Goal: Task Accomplishment & Management: Manage account settings

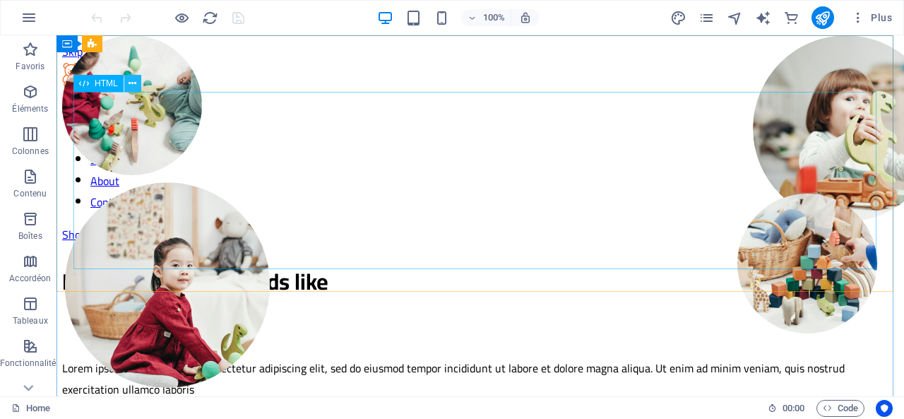
click at [130, 86] on icon at bounding box center [133, 83] width 8 height 15
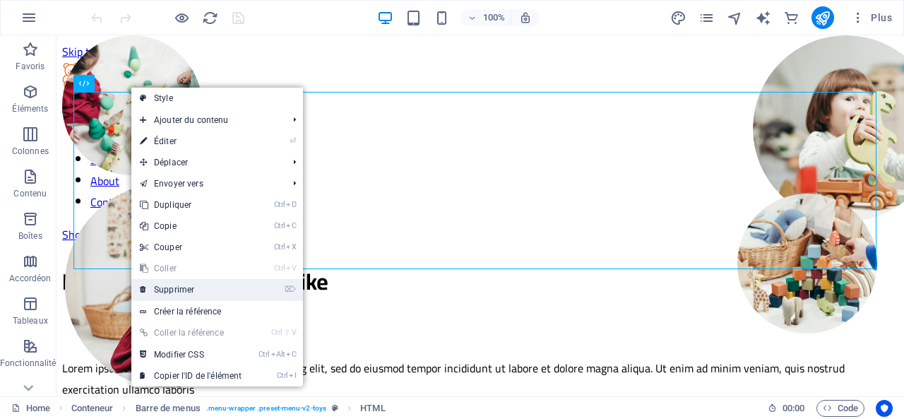
click at [195, 295] on link "⌦ Supprimer" at bounding box center [190, 289] width 119 height 21
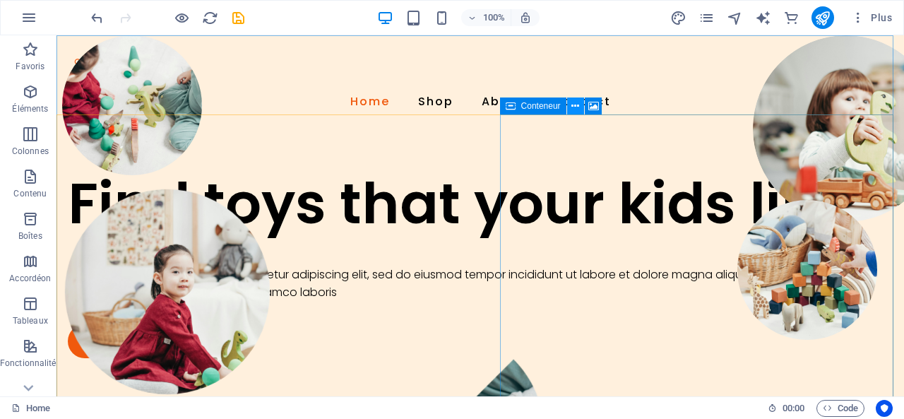
click at [578, 108] on icon at bounding box center [575, 106] width 8 height 15
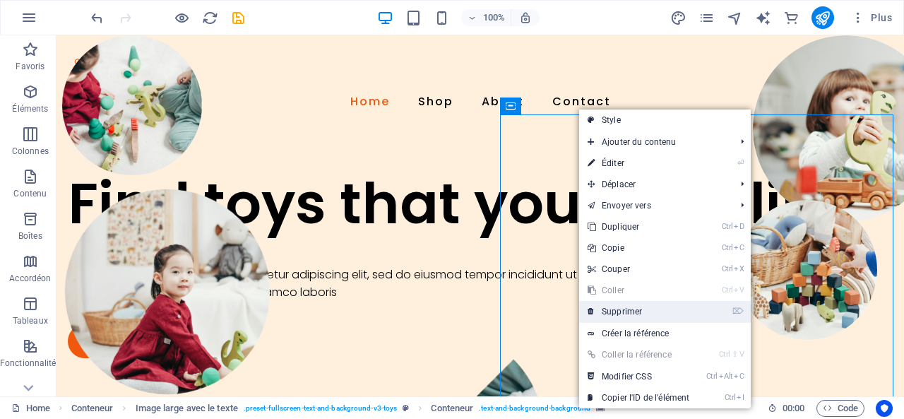
click at [612, 306] on link "⌦ Supprimer" at bounding box center [638, 311] width 119 height 21
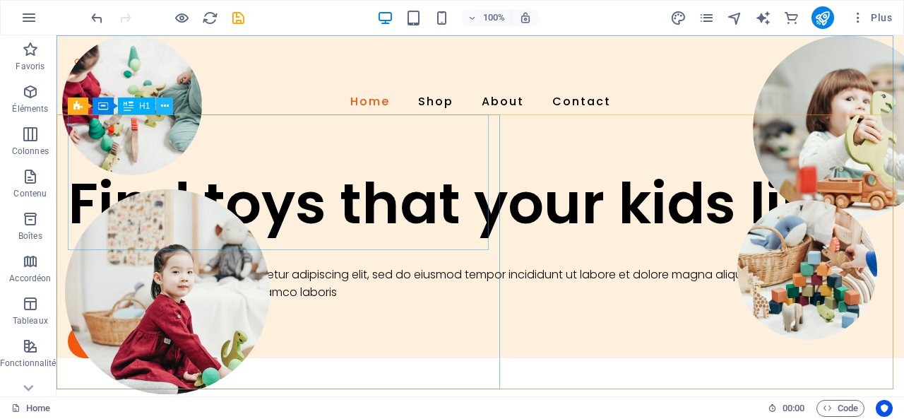
click at [171, 107] on button at bounding box center [164, 105] width 17 height 17
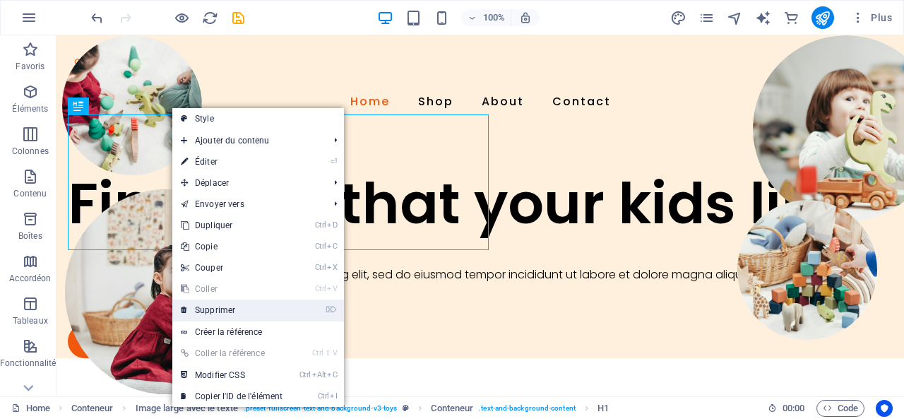
click at [215, 310] on link "⌦ Supprimer" at bounding box center [231, 309] width 119 height 21
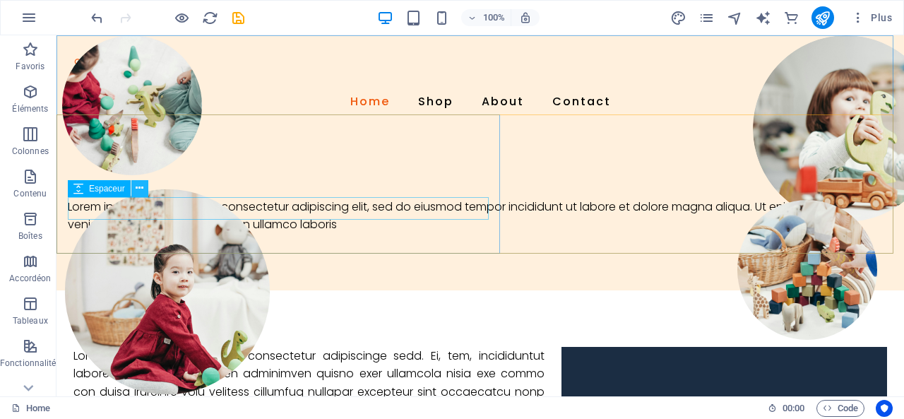
click at [140, 190] on icon at bounding box center [140, 188] width 8 height 15
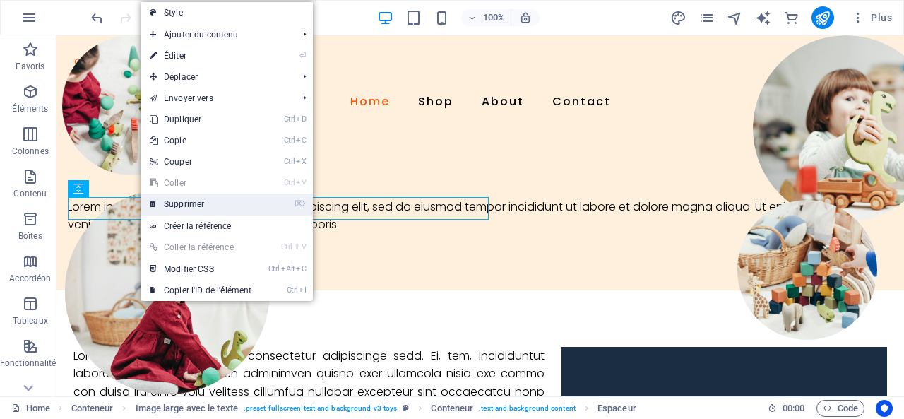
click at [169, 203] on link "⌦ Supprimer" at bounding box center [200, 203] width 119 height 21
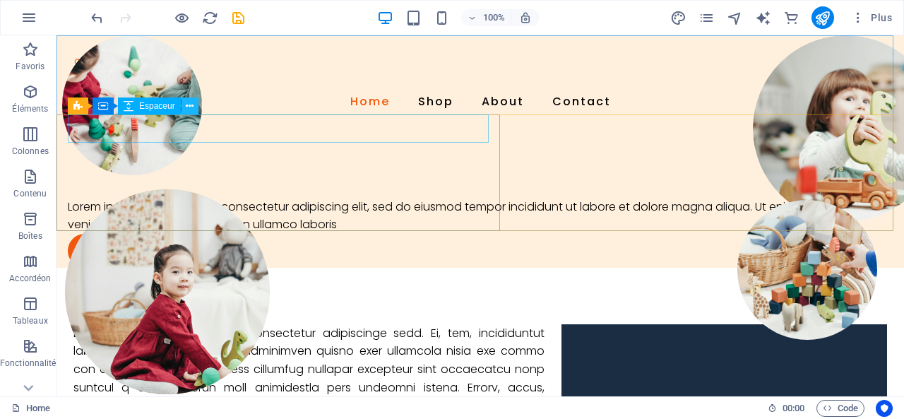
click at [186, 114] on button at bounding box center [189, 105] width 17 height 17
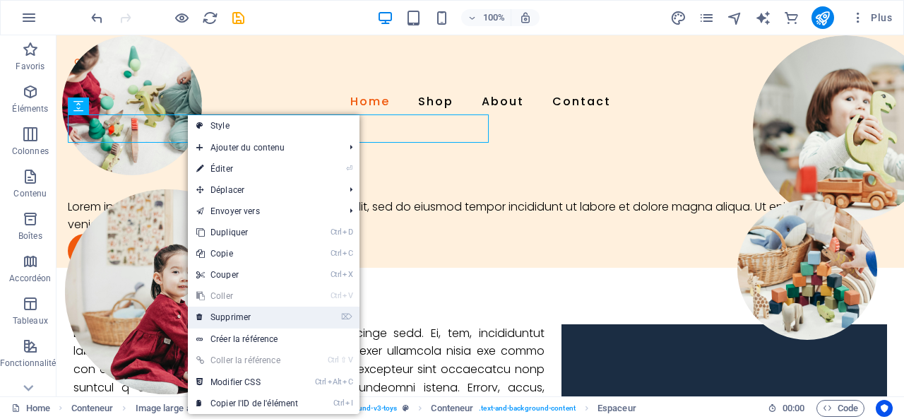
click at [255, 313] on link "⌦ Supprimer" at bounding box center [247, 316] width 119 height 21
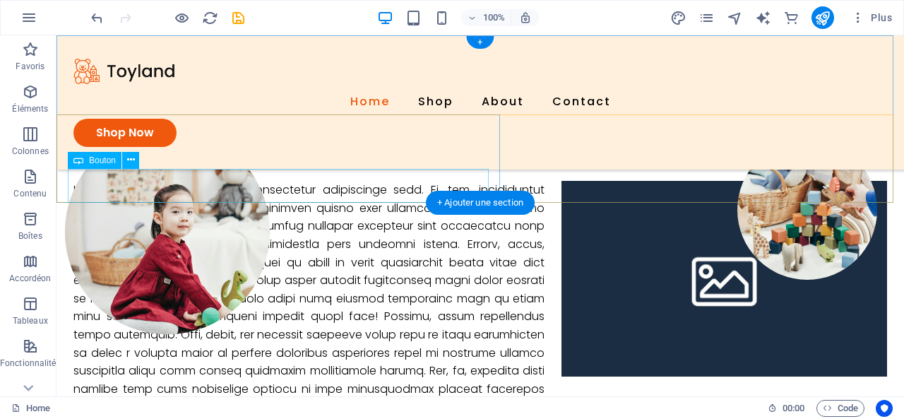
scroll to position [141, 0]
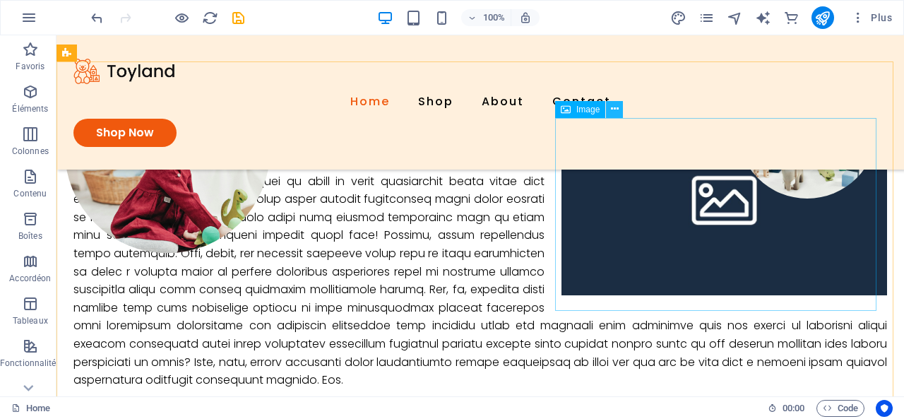
click at [615, 110] on icon at bounding box center [615, 109] width 8 height 15
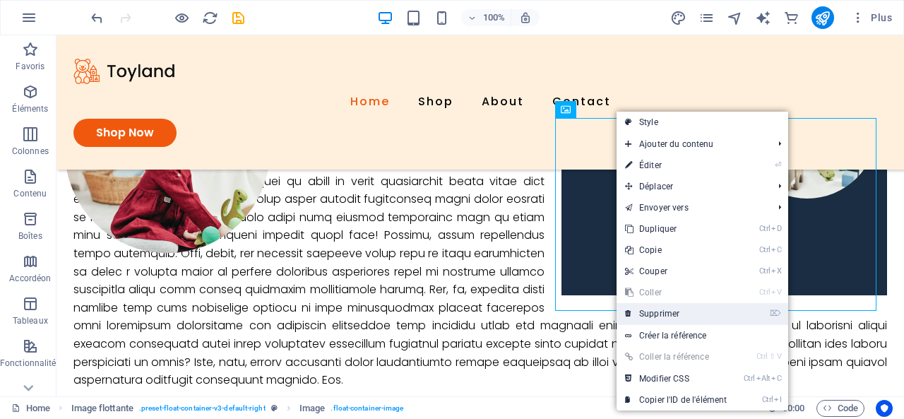
click at [663, 310] on link "⌦ Supprimer" at bounding box center [676, 313] width 119 height 21
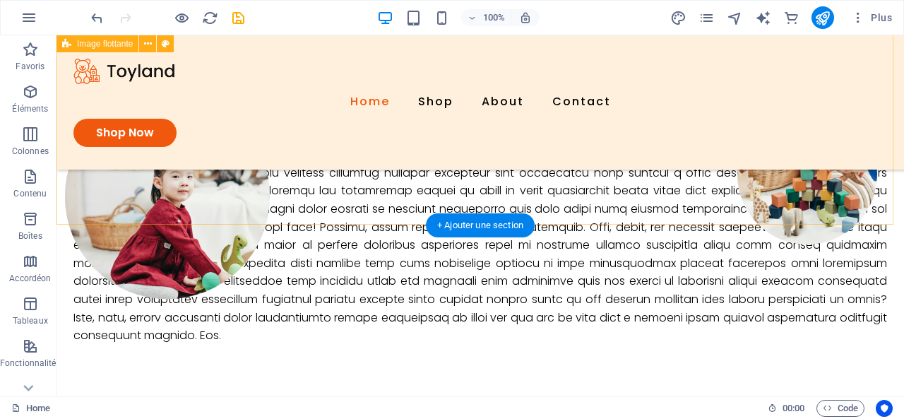
scroll to position [94, 0]
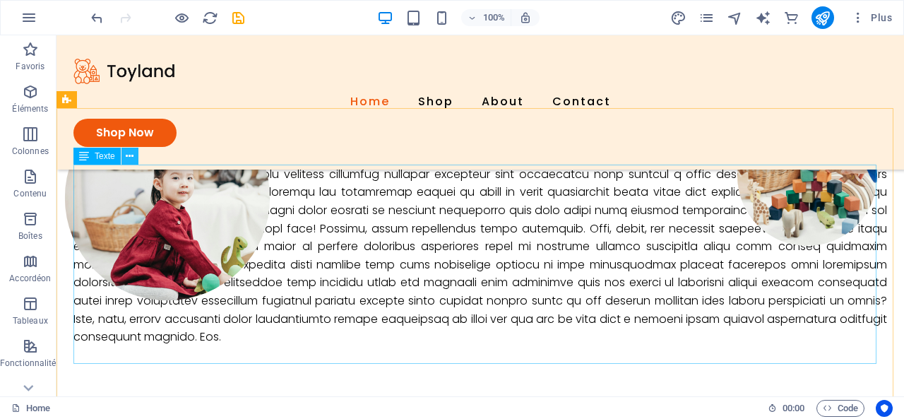
click at [132, 156] on icon at bounding box center [130, 156] width 8 height 15
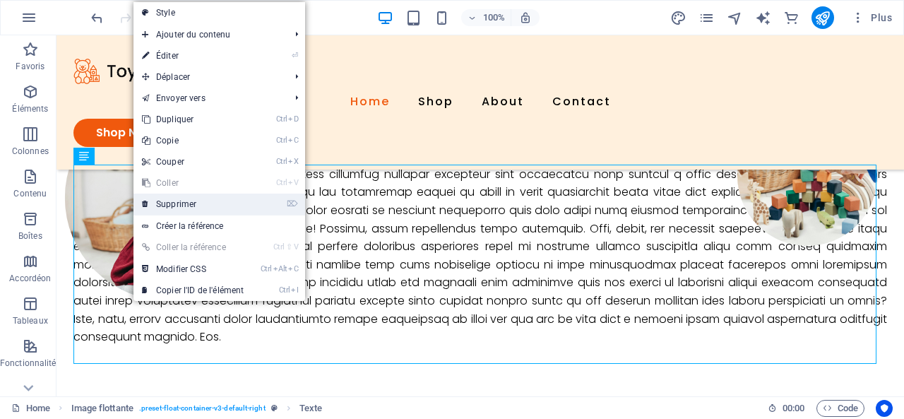
click at [193, 204] on link "⌦ Supprimer" at bounding box center [192, 203] width 119 height 21
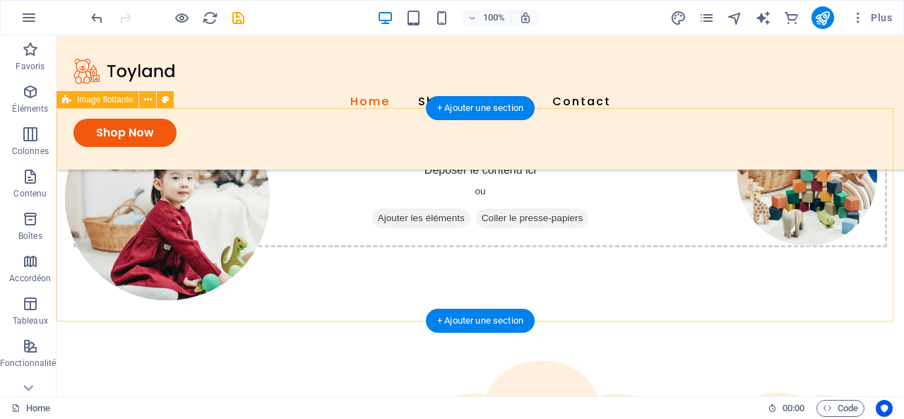
click at [154, 172] on div "Déposer le contenu ici ou Ajouter les éléments Coller le presse-papiers" at bounding box center [480, 197] width 814 height 100
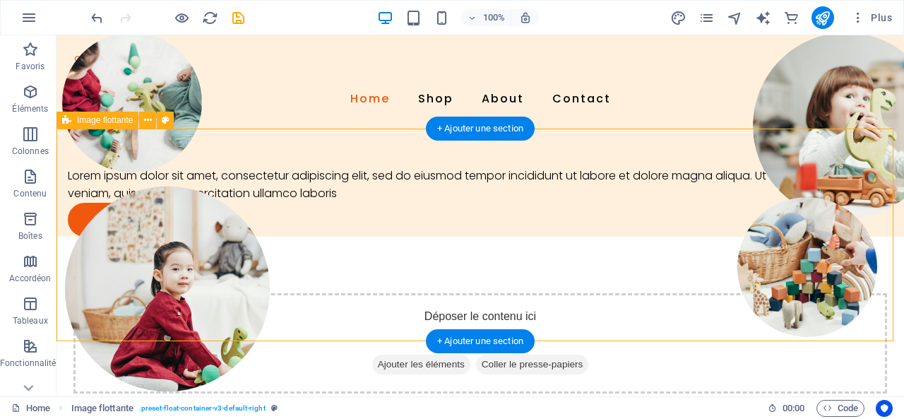
scroll to position [0, 0]
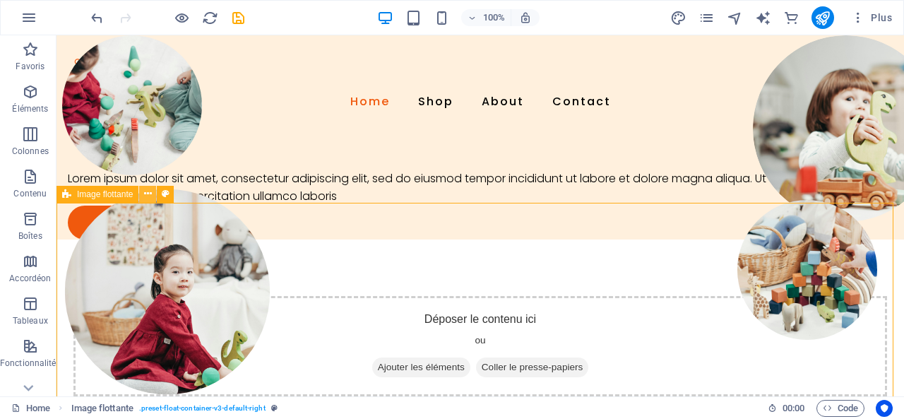
click at [149, 197] on icon at bounding box center [148, 193] width 8 height 15
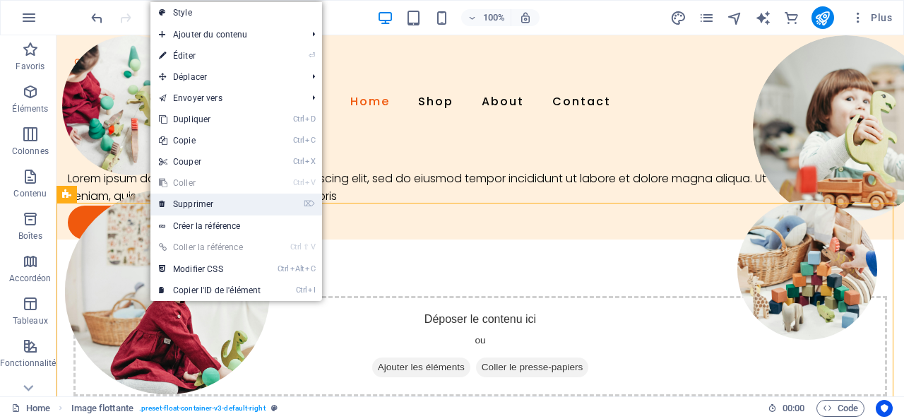
click at [232, 205] on link "⌦ Supprimer" at bounding box center [209, 203] width 119 height 21
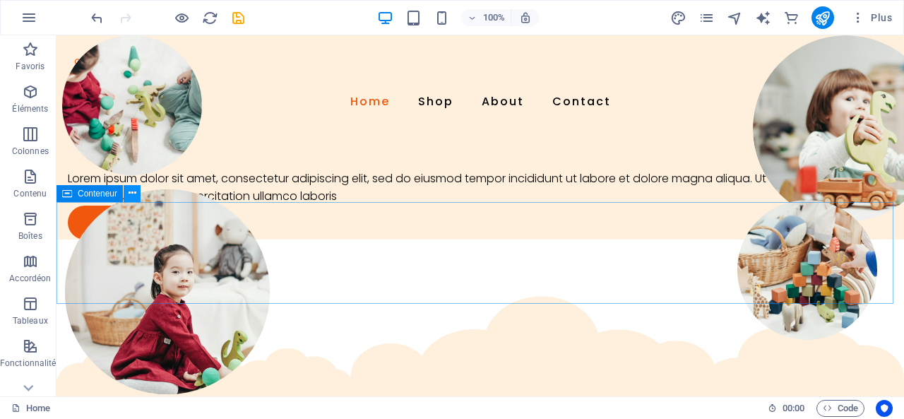
click at [129, 192] on icon at bounding box center [133, 193] width 8 height 15
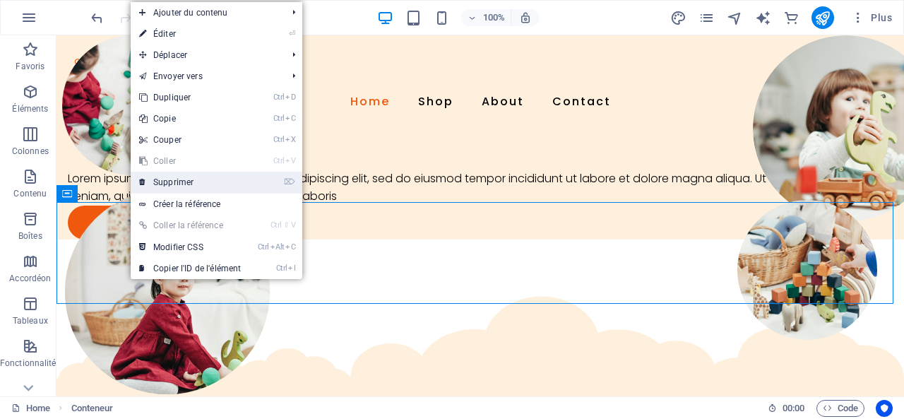
drag, startPoint x: 200, startPoint y: 186, endPoint x: 196, endPoint y: 167, distance: 19.5
click at [200, 186] on link "⌦ Supprimer" at bounding box center [190, 182] width 119 height 21
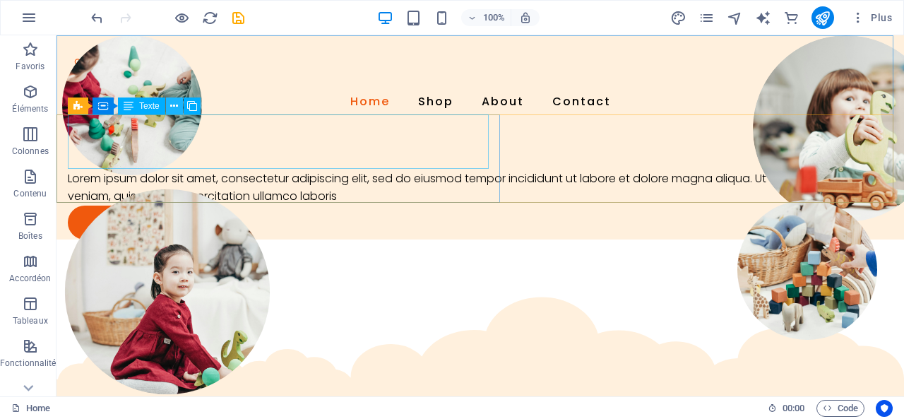
click at [174, 104] on icon at bounding box center [174, 106] width 8 height 15
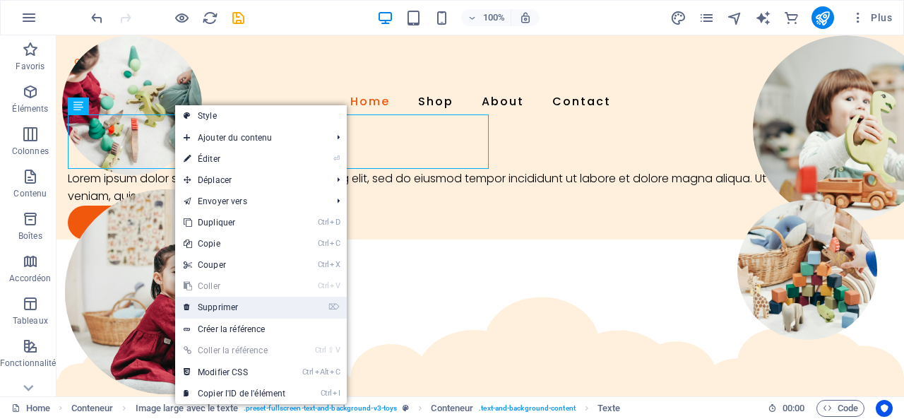
click at [230, 302] on link "⌦ Supprimer" at bounding box center [234, 307] width 119 height 21
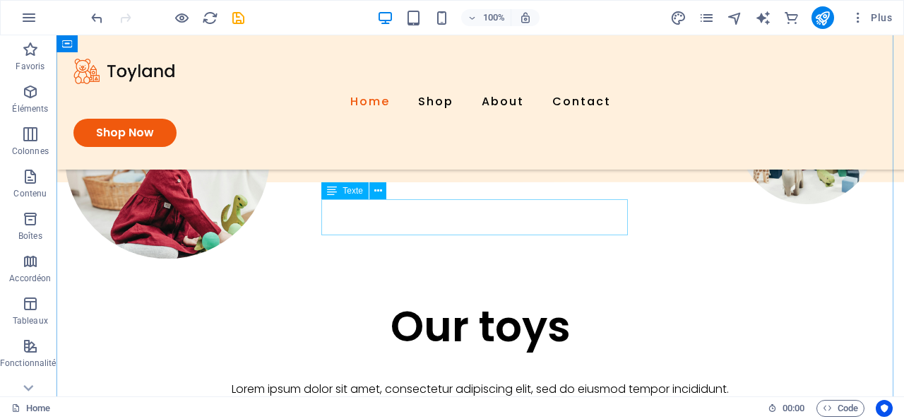
scroll to position [141, 0]
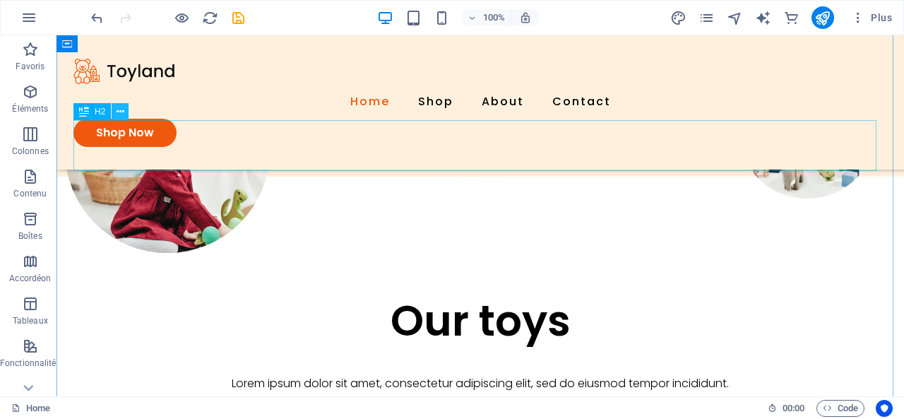
click at [121, 119] on icon at bounding box center [121, 112] width 8 height 15
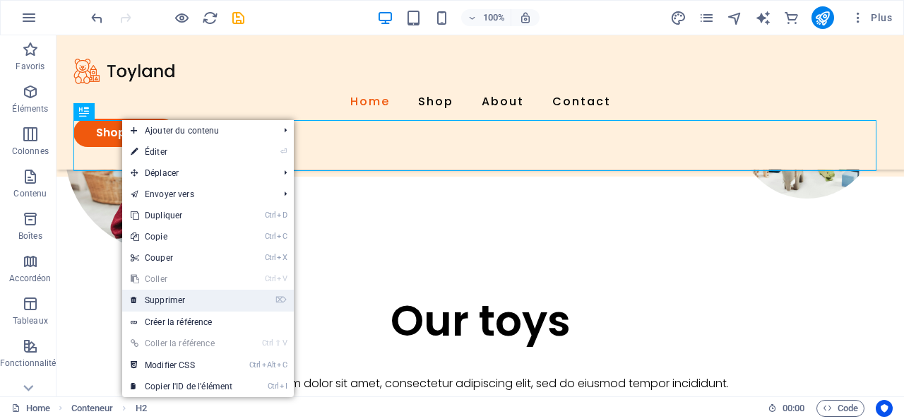
click at [177, 297] on link "⌦ Supprimer" at bounding box center [181, 300] width 119 height 21
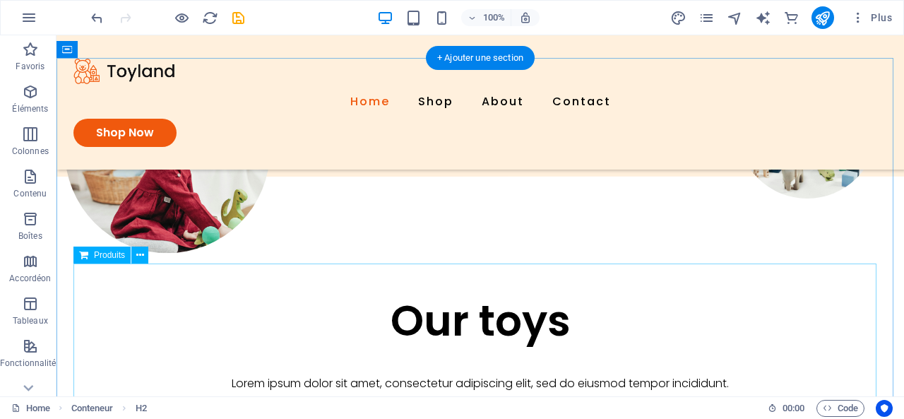
scroll to position [90, 0]
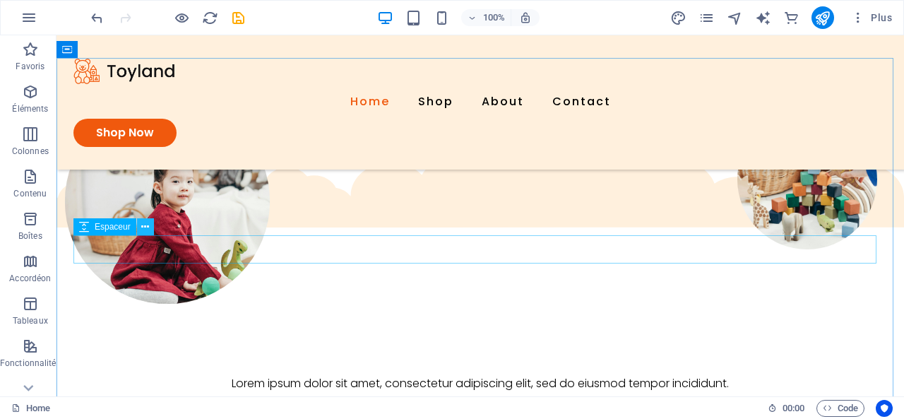
click at [145, 227] on icon at bounding box center [145, 227] width 8 height 15
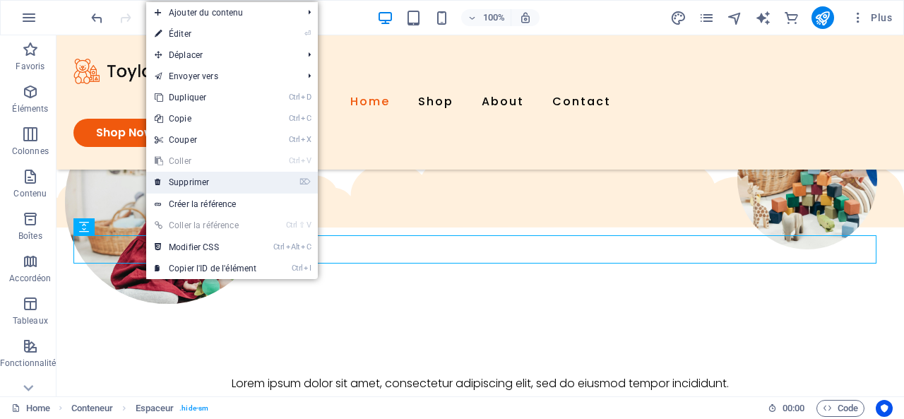
drag, startPoint x: 198, startPoint y: 184, endPoint x: 220, endPoint y: 162, distance: 31.5
click at [198, 184] on link "⌦ Supprimer" at bounding box center [205, 182] width 119 height 21
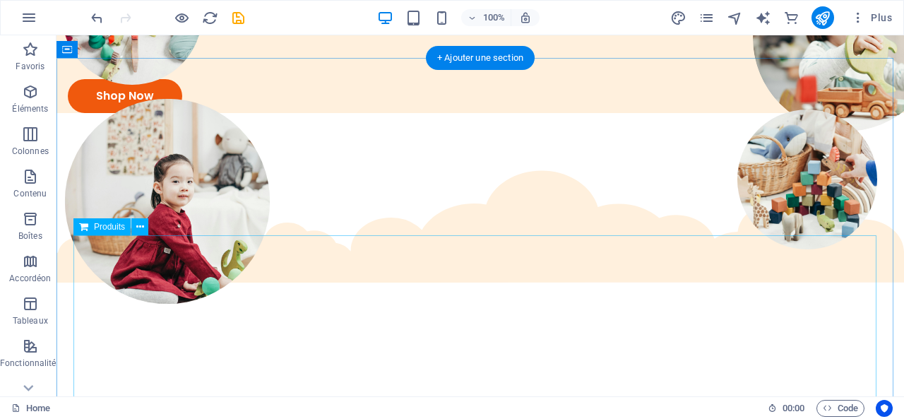
scroll to position [0, 0]
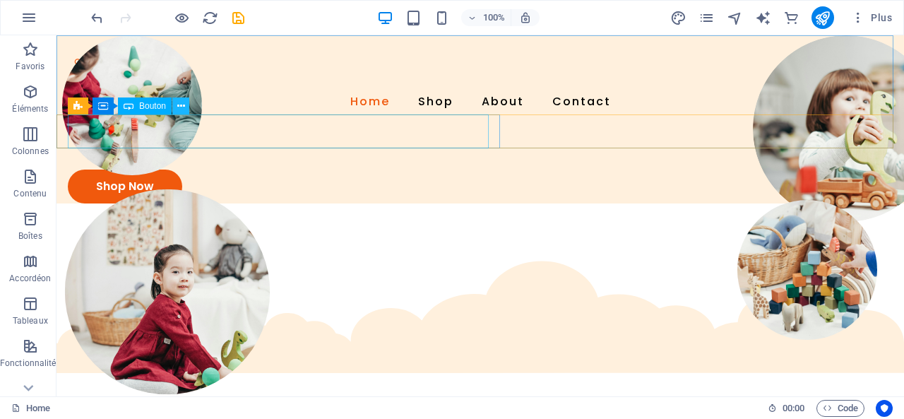
click at [186, 109] on button at bounding box center [180, 105] width 17 height 17
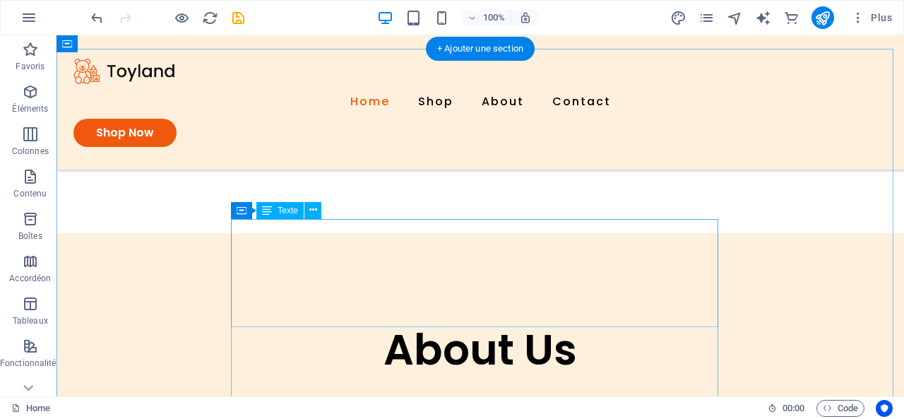
scroll to position [800, 0]
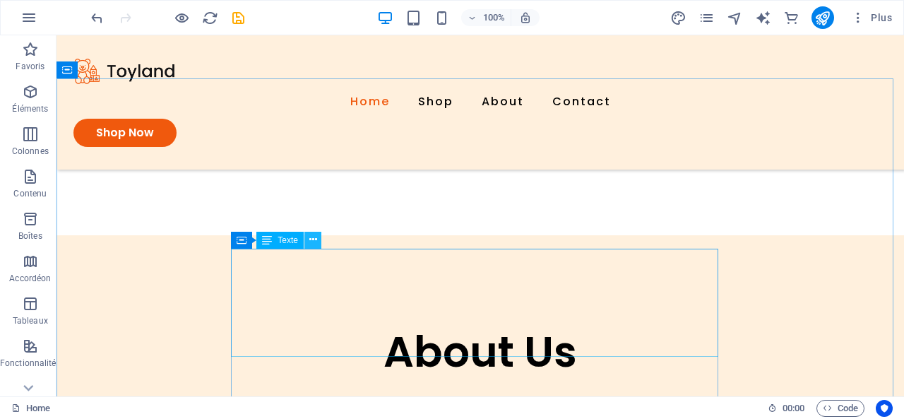
click at [316, 237] on icon at bounding box center [313, 239] width 8 height 15
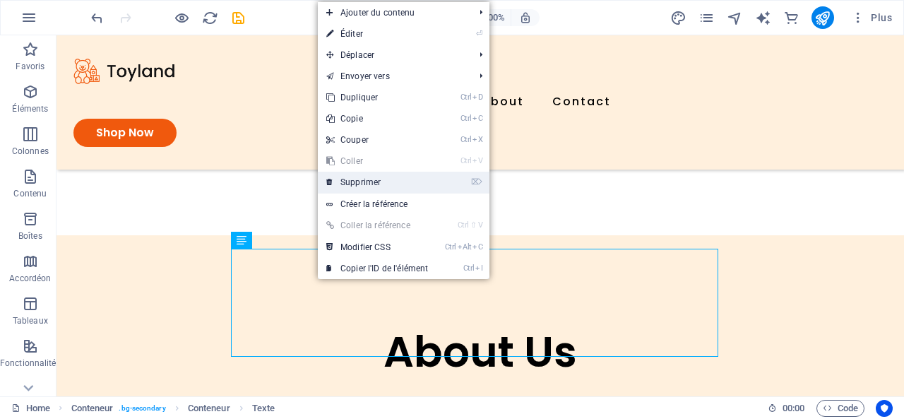
drag, startPoint x: 386, startPoint y: 184, endPoint x: 395, endPoint y: 172, distance: 15.1
click at [386, 184] on link "⌦ Supprimer" at bounding box center [377, 182] width 119 height 21
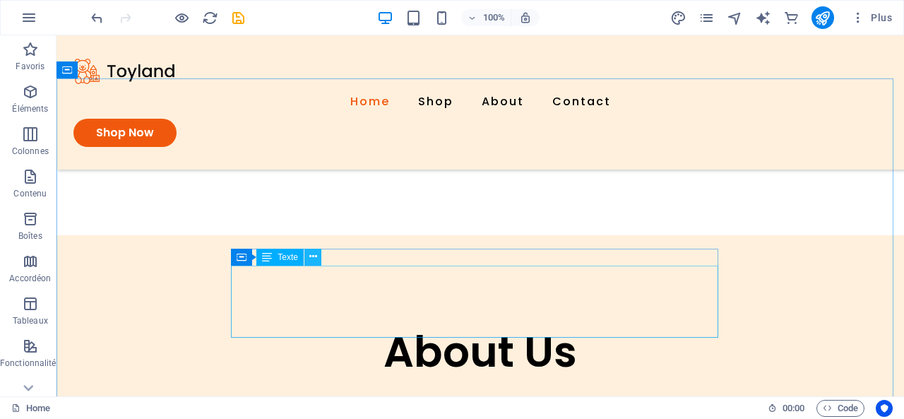
click at [311, 253] on icon at bounding box center [313, 256] width 8 height 15
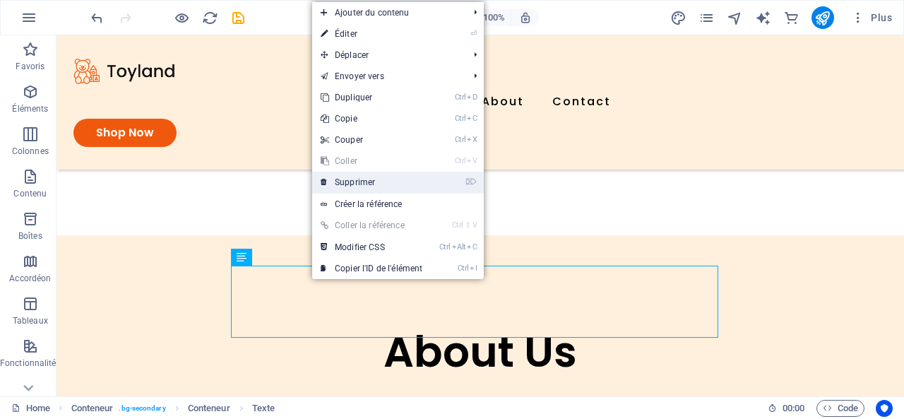
click at [369, 190] on link "⌦ Supprimer" at bounding box center [371, 182] width 119 height 21
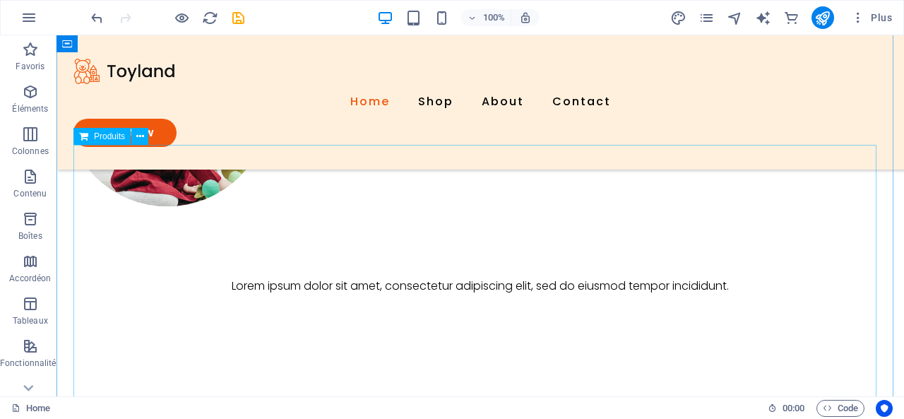
scroll to position [0, 0]
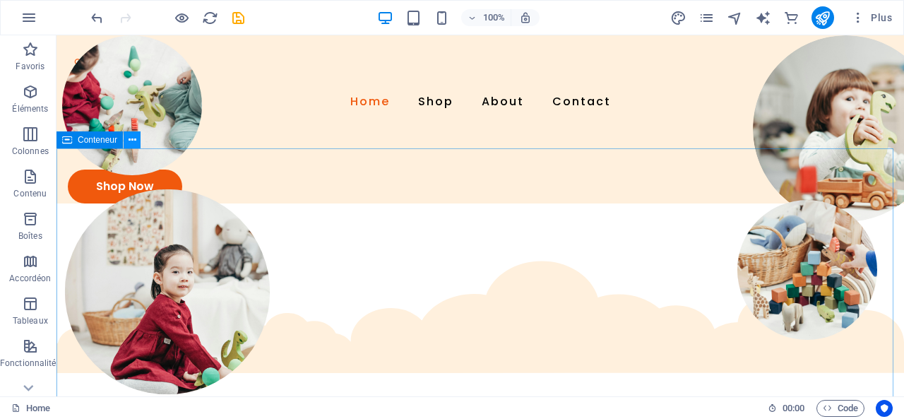
click at [136, 145] on button at bounding box center [132, 139] width 17 height 17
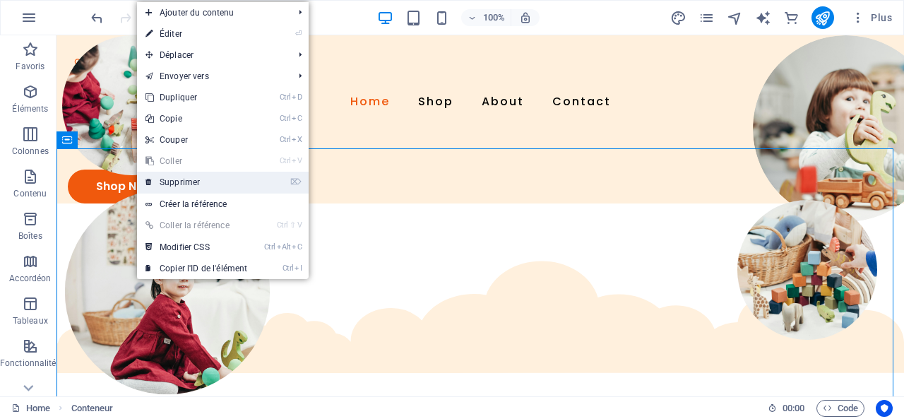
click at [201, 187] on link "⌦ Supprimer" at bounding box center [196, 182] width 119 height 21
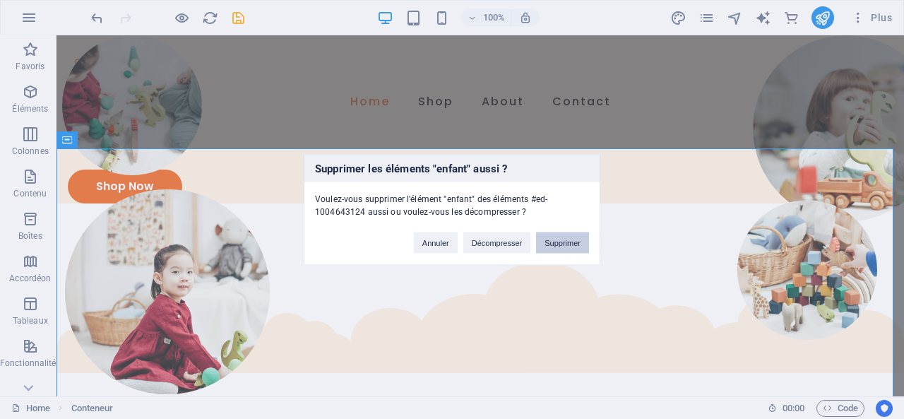
click at [558, 237] on button "Supprimer" at bounding box center [562, 242] width 53 height 21
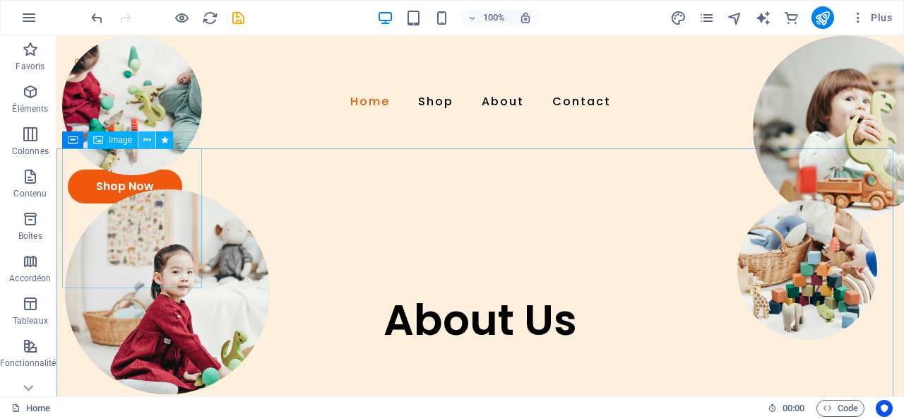
click at [145, 148] on button at bounding box center [146, 139] width 17 height 17
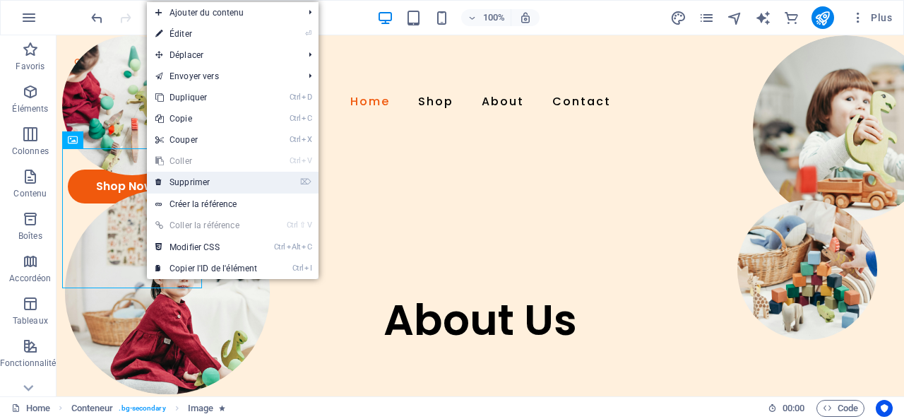
click at [179, 181] on link "⌦ Supprimer" at bounding box center [206, 182] width 119 height 21
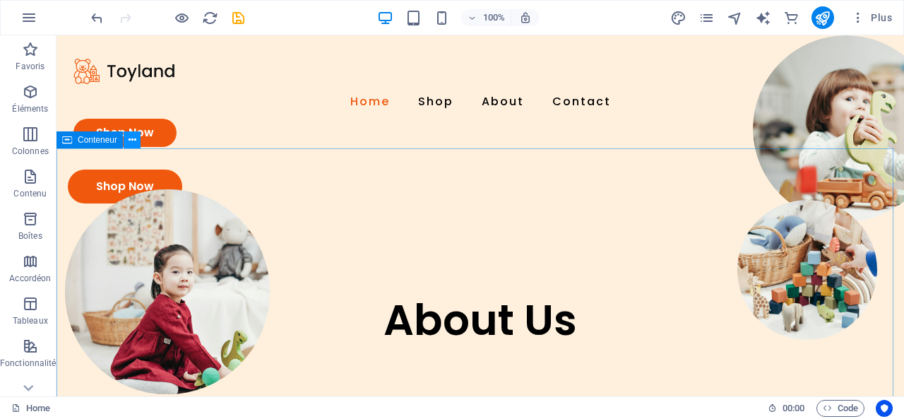
click at [136, 145] on button at bounding box center [132, 139] width 17 height 17
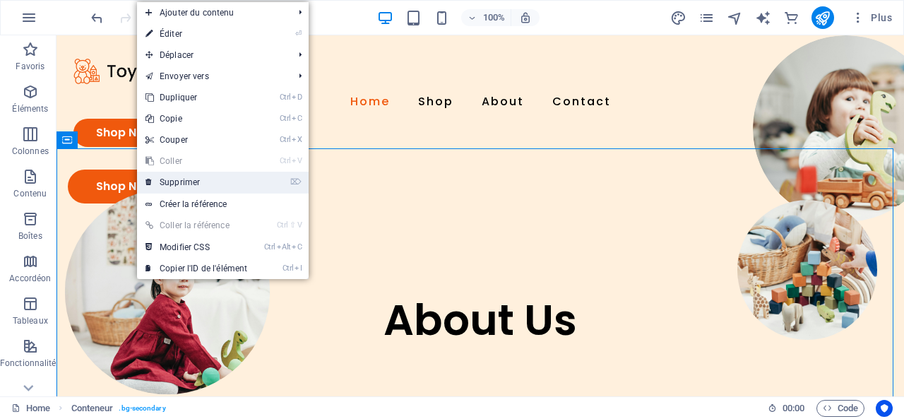
click at [194, 180] on link "⌦ Supprimer" at bounding box center [196, 182] width 119 height 21
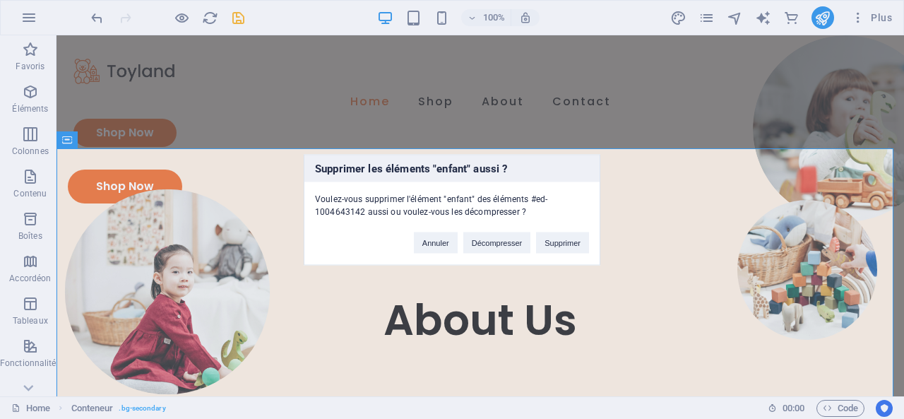
click at [600, 227] on div "Supprimer les éléments "enfant" aussi ? Voulez-vous supprimer l'élément "enfant…" at bounding box center [452, 209] width 904 height 419
click at [575, 245] on button "Supprimer" at bounding box center [562, 242] width 53 height 21
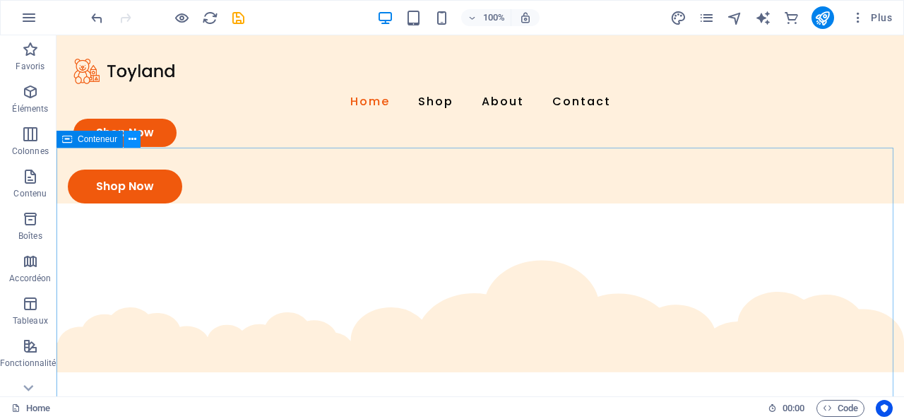
click at [136, 139] on button at bounding box center [132, 139] width 17 height 17
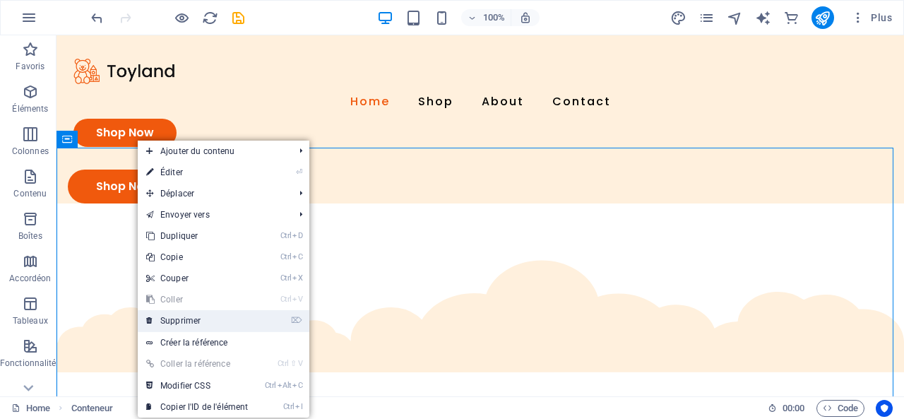
click at [182, 314] on link "⌦ Supprimer" at bounding box center [197, 320] width 119 height 21
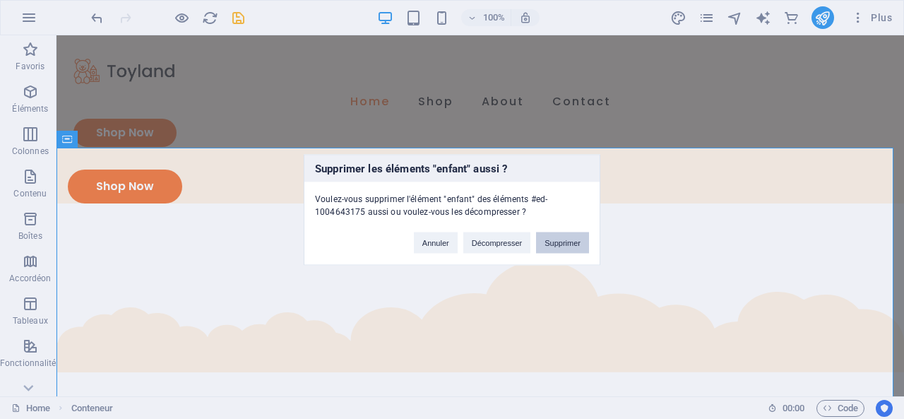
click at [549, 244] on button "Supprimer" at bounding box center [562, 242] width 53 height 21
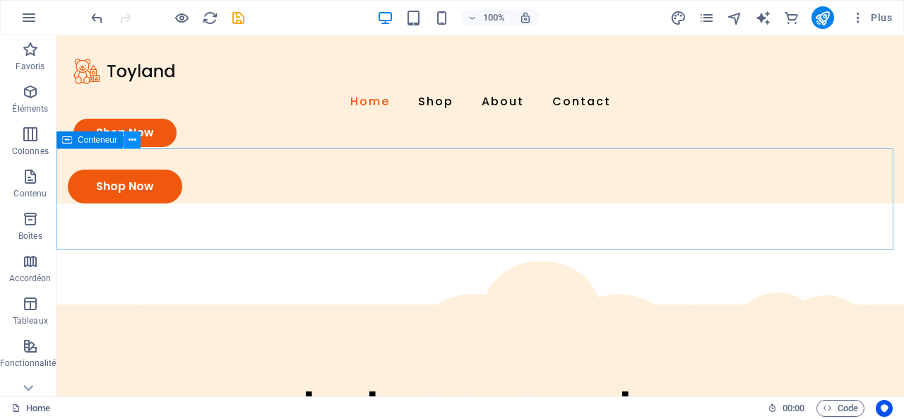
click at [136, 142] on icon at bounding box center [133, 140] width 8 height 15
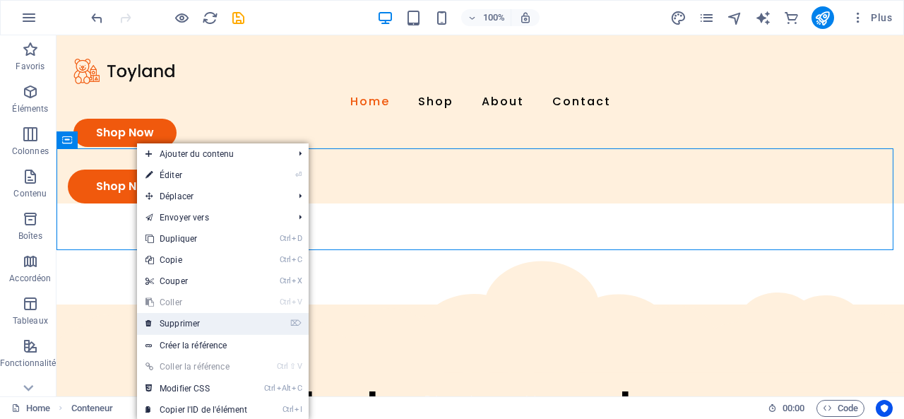
click at [196, 321] on link "⌦ Supprimer" at bounding box center [196, 323] width 119 height 21
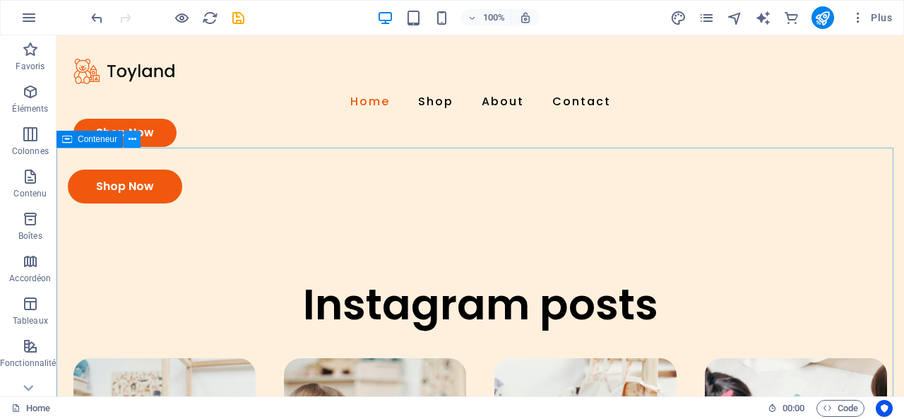
click at [133, 143] on icon at bounding box center [133, 139] width 8 height 15
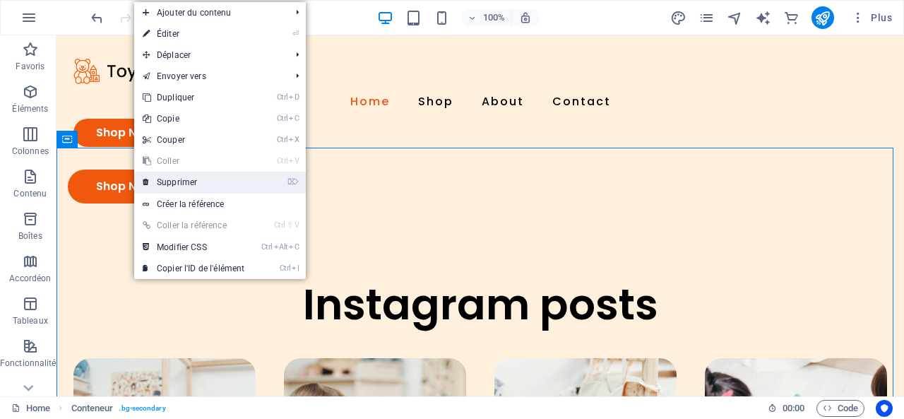
click at [206, 183] on link "⌦ Supprimer" at bounding box center [193, 182] width 119 height 21
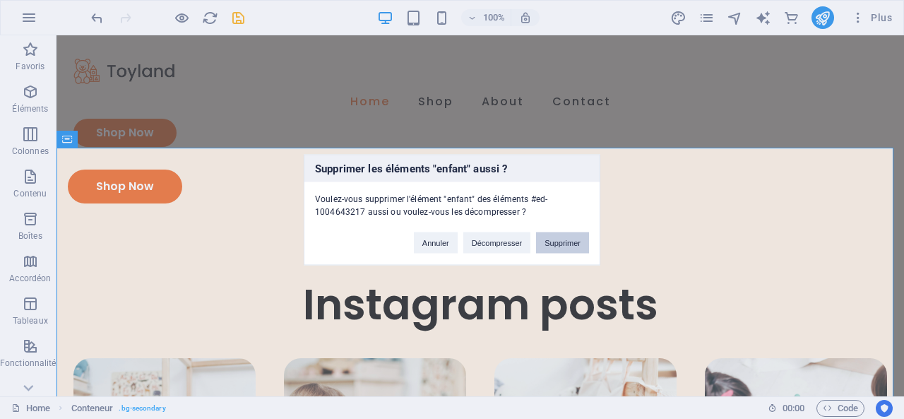
click at [561, 244] on button "Supprimer" at bounding box center [562, 242] width 53 height 21
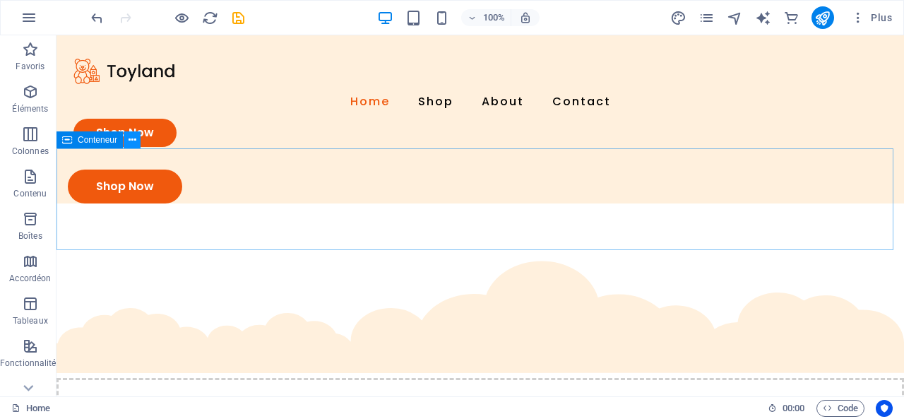
click at [136, 139] on button at bounding box center [132, 139] width 17 height 17
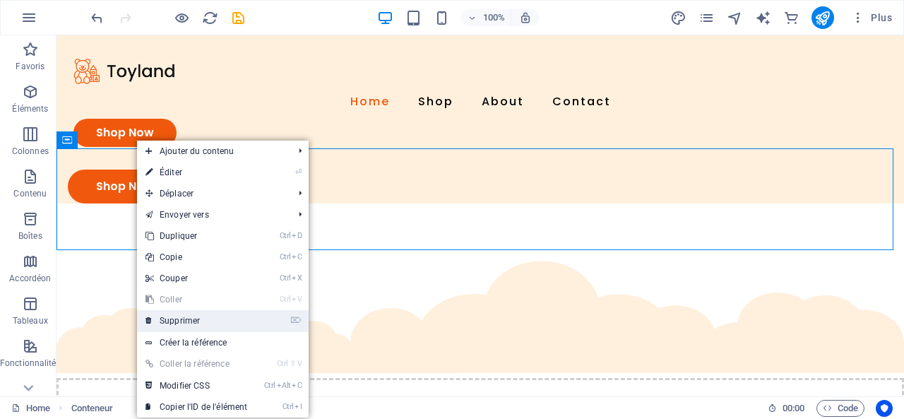
click at [182, 315] on link "⌦ Supprimer" at bounding box center [196, 320] width 119 height 21
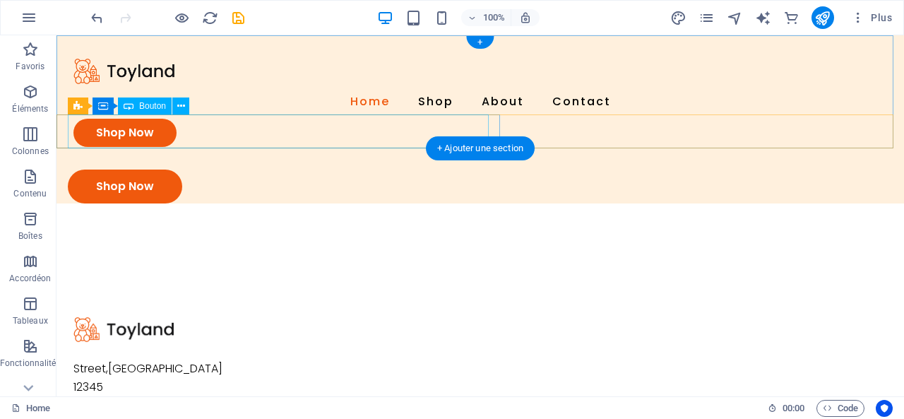
click at [149, 169] on div "Shop Now" at bounding box center [480, 186] width 825 height 34
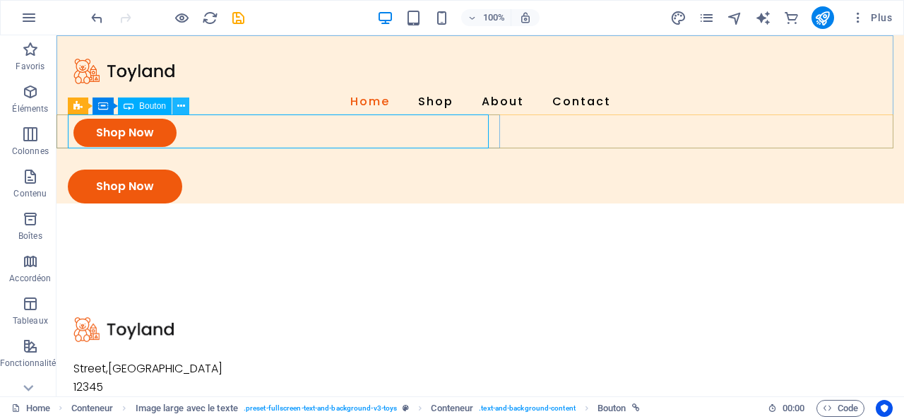
click at [184, 105] on icon at bounding box center [181, 106] width 8 height 15
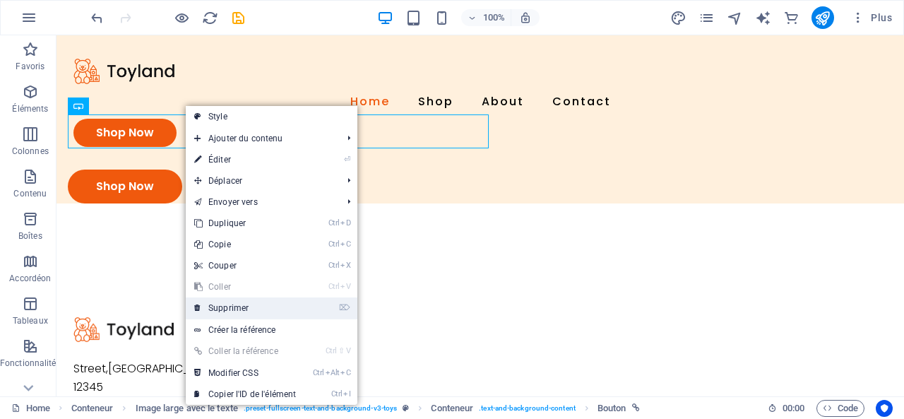
click at [226, 311] on link "⌦ Supprimer" at bounding box center [245, 307] width 119 height 21
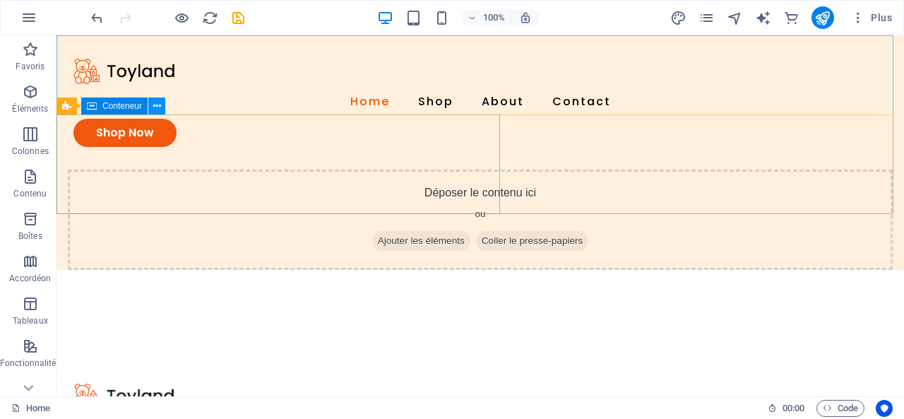
click at [153, 107] on icon at bounding box center [157, 106] width 8 height 15
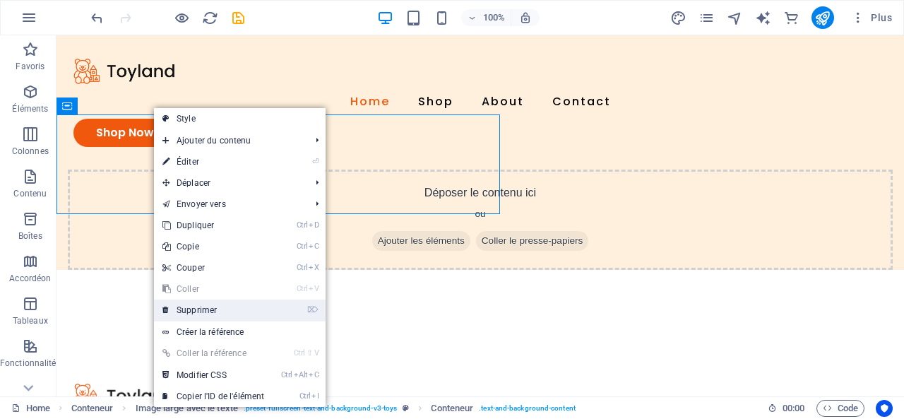
click at [192, 305] on link "⌦ Supprimer" at bounding box center [213, 309] width 119 height 21
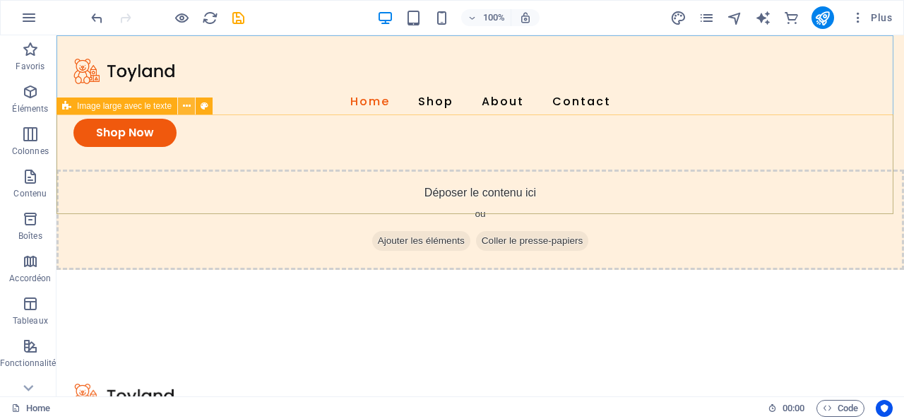
click at [186, 107] on icon at bounding box center [187, 106] width 8 height 15
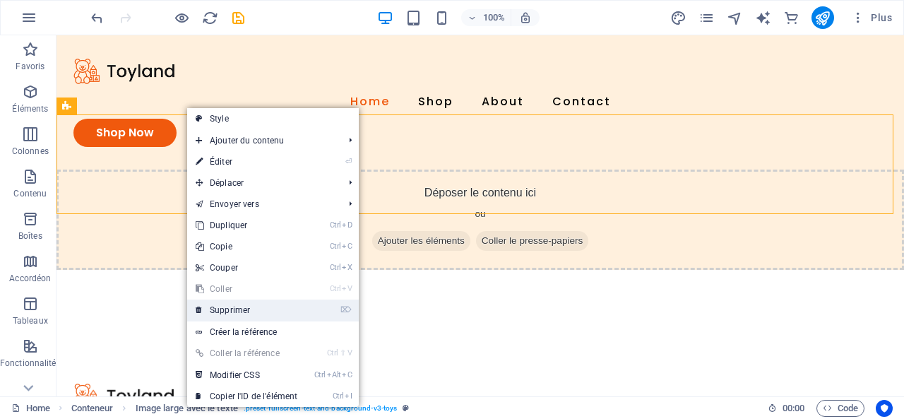
click at [231, 309] on link "⌦ Supprimer" at bounding box center [246, 309] width 119 height 21
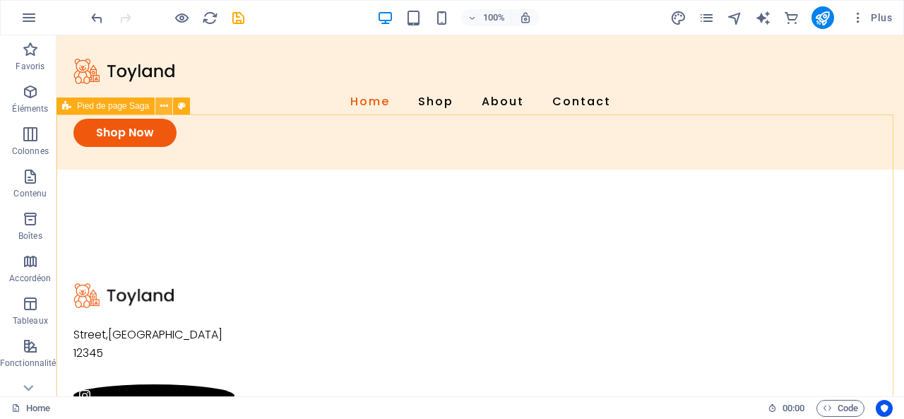
click at [167, 99] on icon at bounding box center [164, 106] width 8 height 15
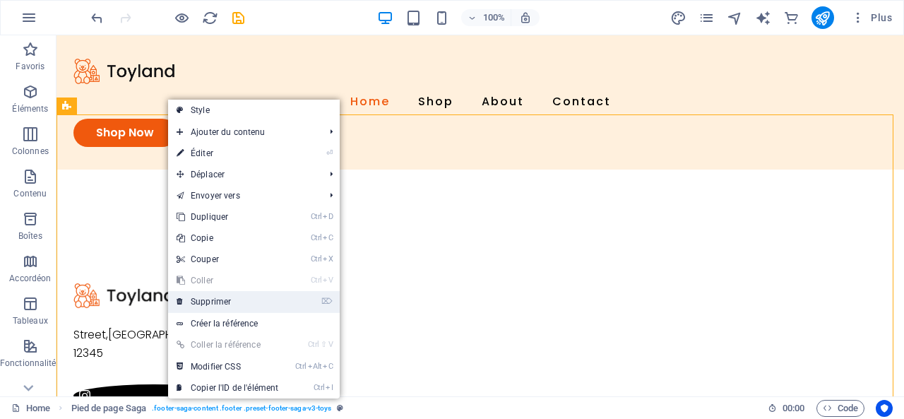
click at [215, 304] on link "⌦ Supprimer" at bounding box center [227, 301] width 119 height 21
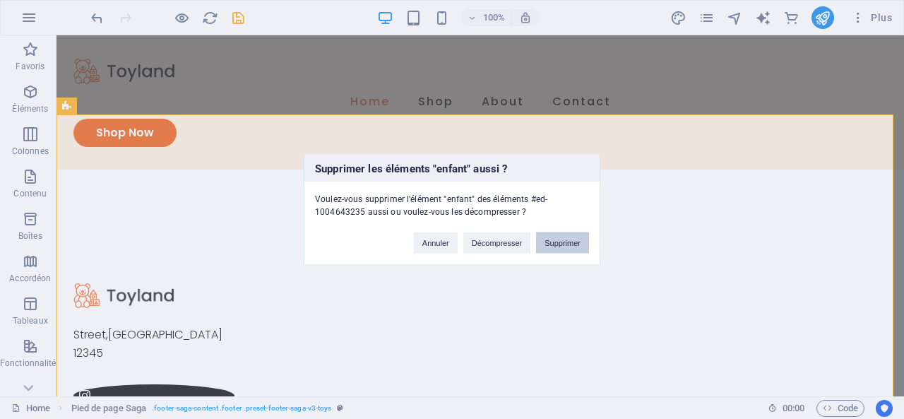
click at [565, 241] on button "Supprimer" at bounding box center [562, 242] width 53 height 21
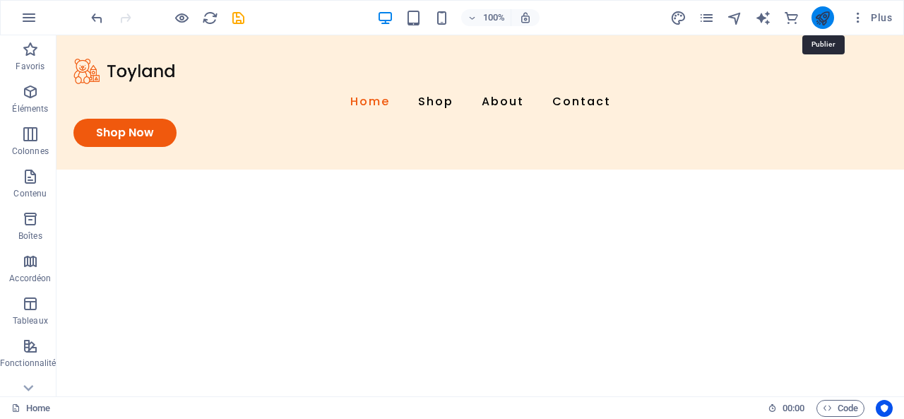
click at [816, 23] on icon "publish" at bounding box center [822, 18] width 16 height 16
